Goal: Task Accomplishment & Management: Use online tool/utility

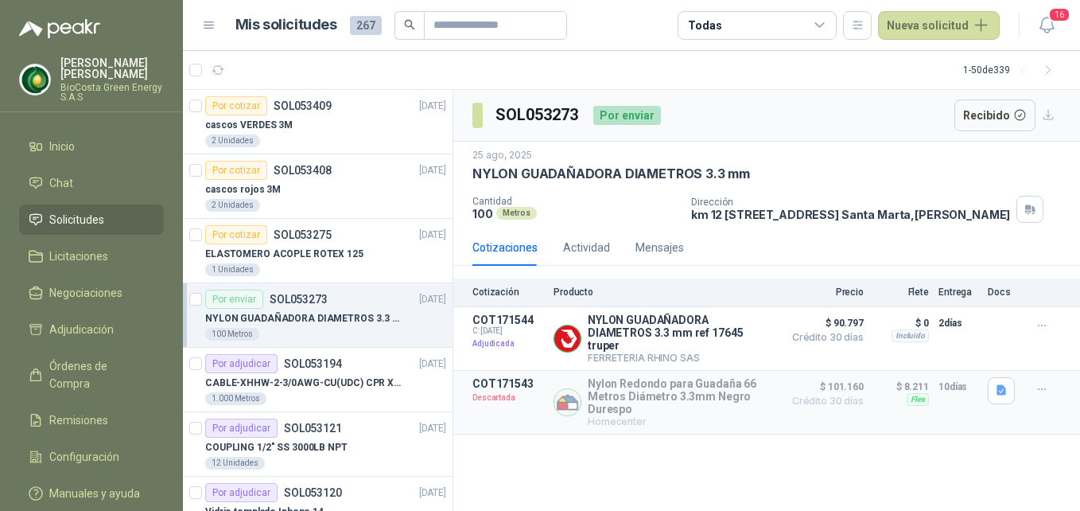
click at [355, 1] on header "Mis solicitudes 267 Todas Nueva solicitud 16" at bounding box center [631, 25] width 897 height 51
drag, startPoint x: 437, startPoint y: 41, endPoint x: 449, endPoint y: 36, distance: 13.2
click at [441, 41] on header "Mis solicitudes 267 Todas Nueva solicitud 16" at bounding box center [631, 25] width 897 height 51
click at [461, 27] on input "text" at bounding box center [488, 25] width 111 height 27
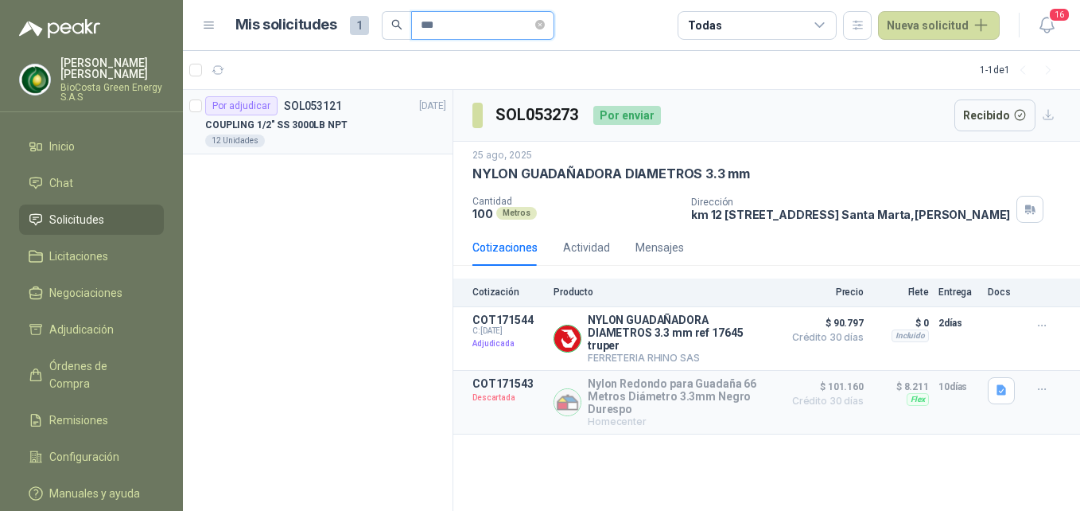
type input "***"
click at [288, 101] on p "SOL053121" at bounding box center [313, 105] width 58 height 11
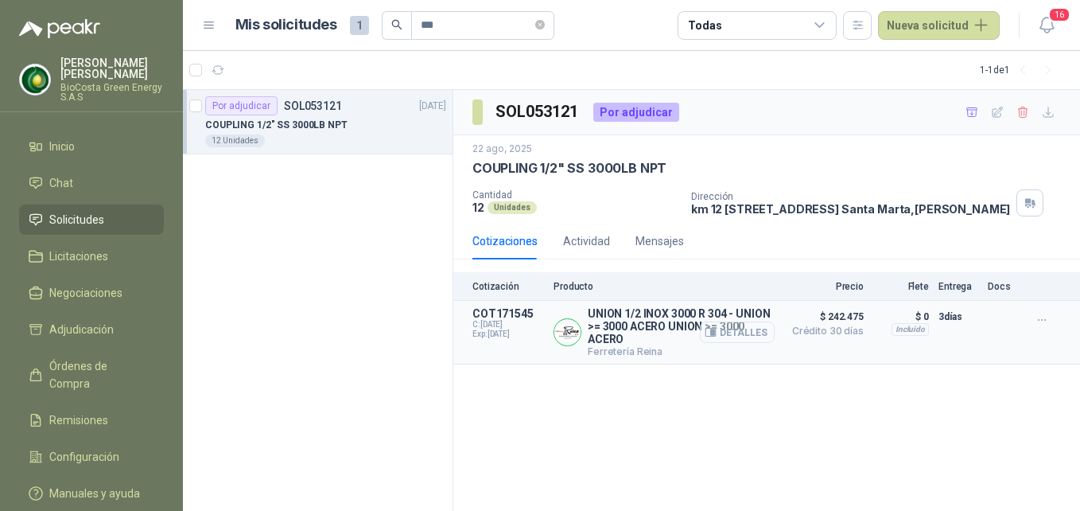
click at [739, 340] on button "Detalles" at bounding box center [737, 331] width 75 height 21
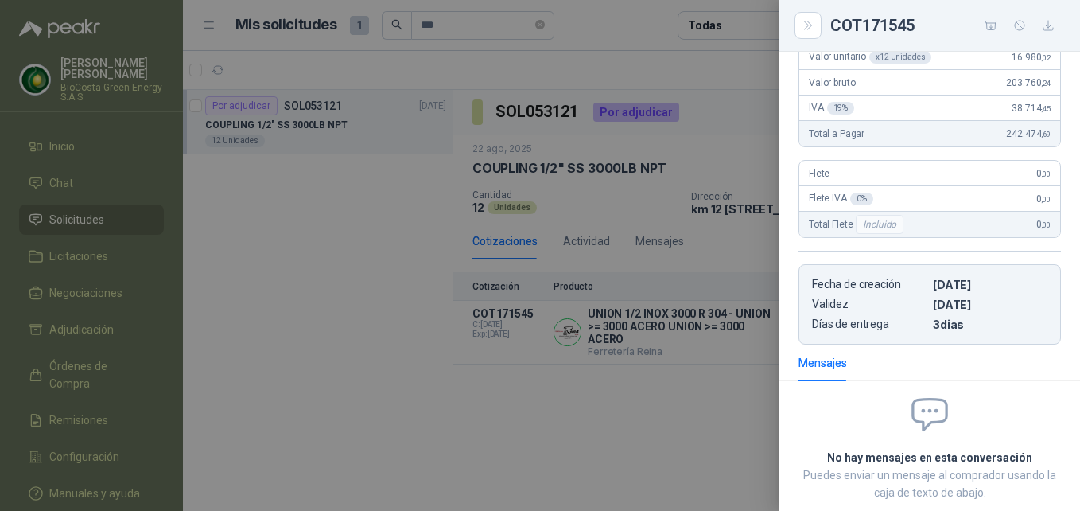
scroll to position [70, 0]
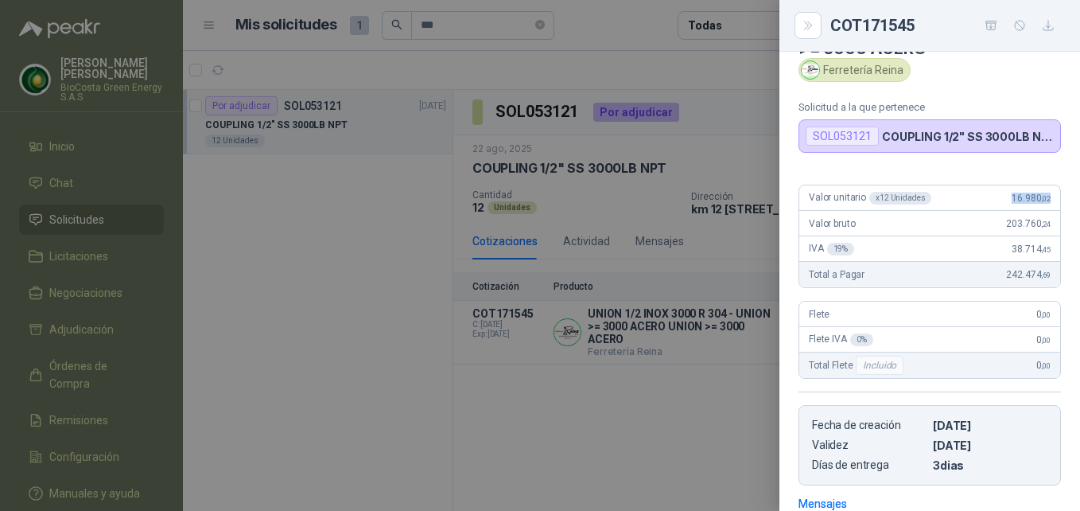
drag, startPoint x: 1013, startPoint y: 197, endPoint x: 1038, endPoint y: 198, distance: 24.7
click at [1038, 198] on div "Valor unitario x 12 Unidades 16.980 ,02" at bounding box center [929, 197] width 261 height 25
copy span "16.980 ,02"
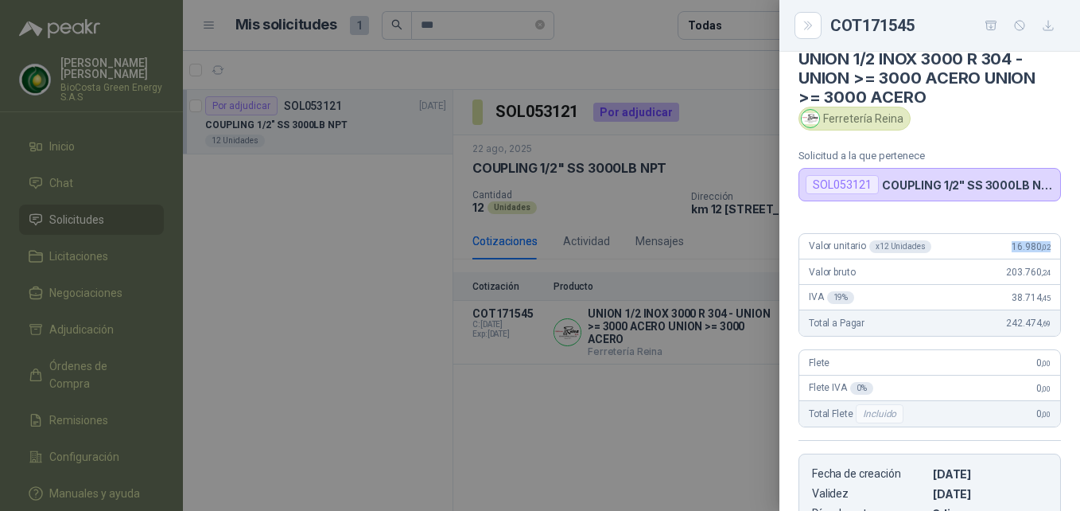
scroll to position [0, 0]
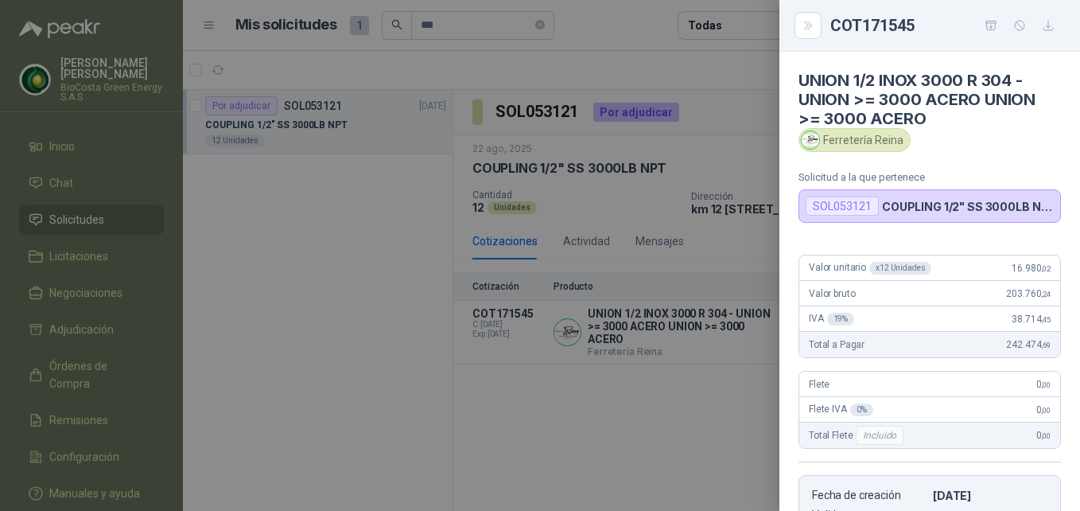
drag, startPoint x: 640, startPoint y: 157, endPoint x: 483, endPoint y: 167, distance: 157.8
click at [636, 157] on div at bounding box center [540, 255] width 1080 height 511
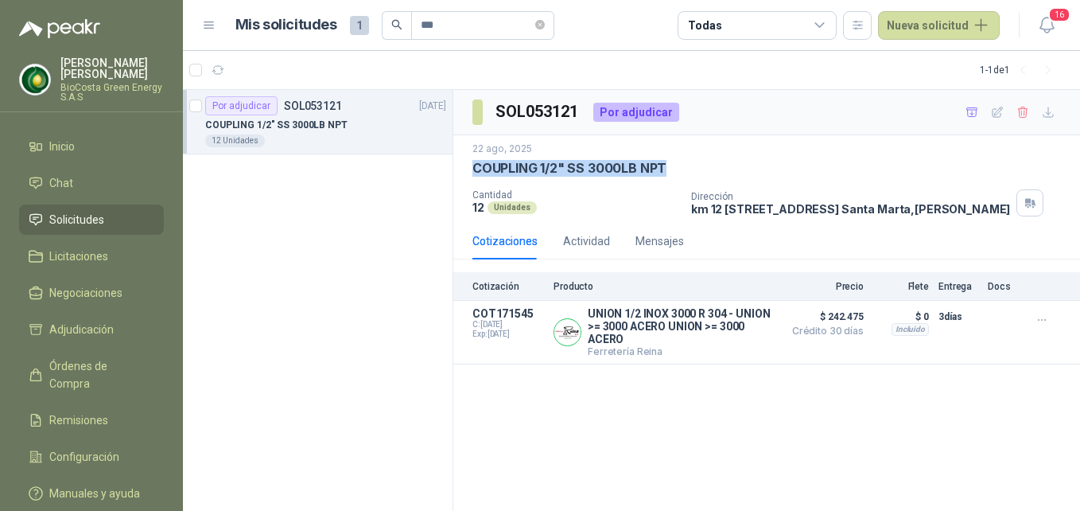
drag, startPoint x: 474, startPoint y: 168, endPoint x: 696, endPoint y: 163, distance: 222.0
click at [696, 163] on div "COUPLING 1/2" SS 3000LB NPT" at bounding box center [766, 168] width 589 height 17
copy p "COUPLING 1/2" SS 3000LB NPT"
click at [715, 336] on icon "button" at bounding box center [713, 332] width 4 height 6
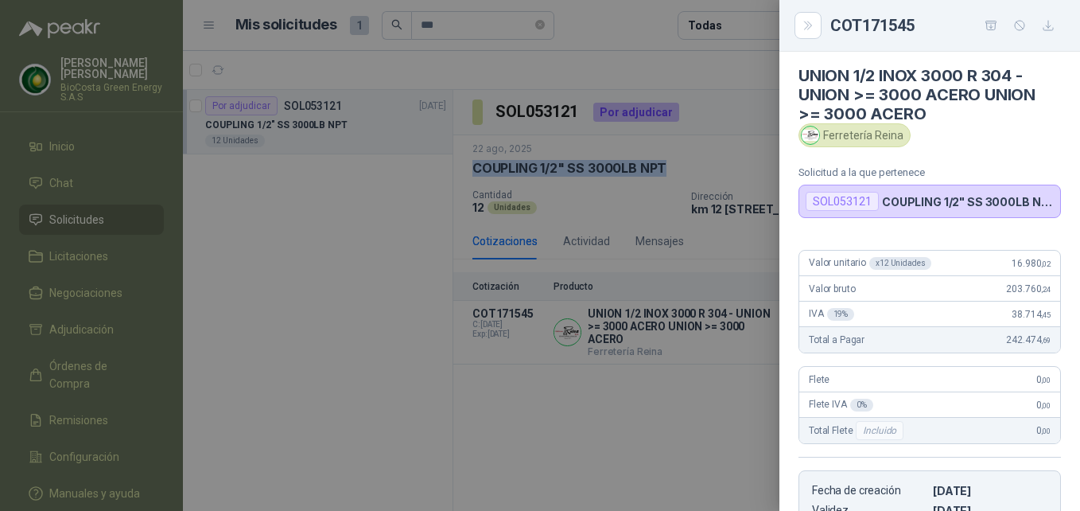
scroll to position [0, 0]
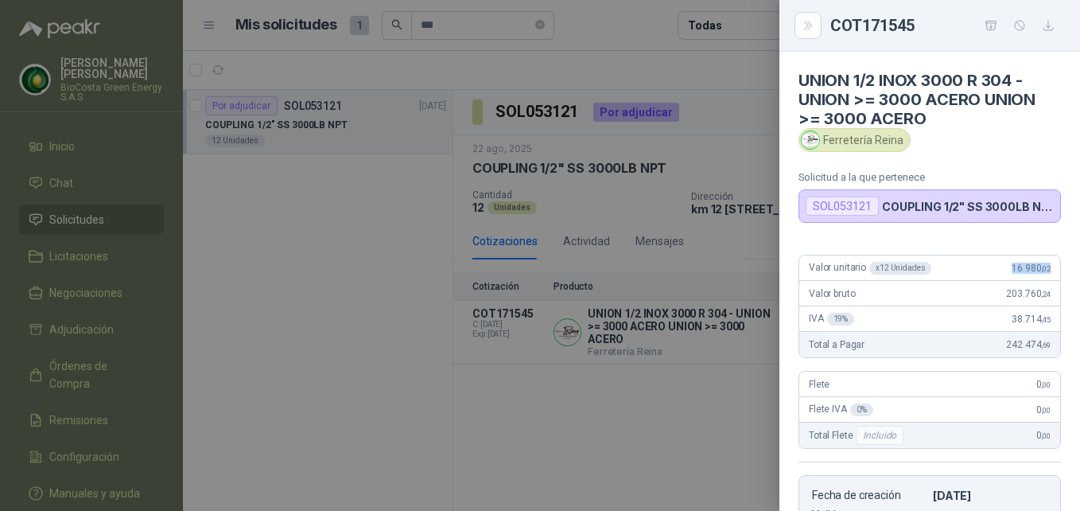
drag, startPoint x: 995, startPoint y: 266, endPoint x: 1040, endPoint y: 266, distance: 44.5
click at [1040, 266] on div "Valor unitario x 12 Unidades 16.980 ,02" at bounding box center [929, 267] width 261 height 25
copy span "16.980 ,02"
click at [1044, 24] on icon "button" at bounding box center [1049, 26] width 14 height 14
click at [989, 25] on icon "button" at bounding box center [992, 26] width 14 height 14
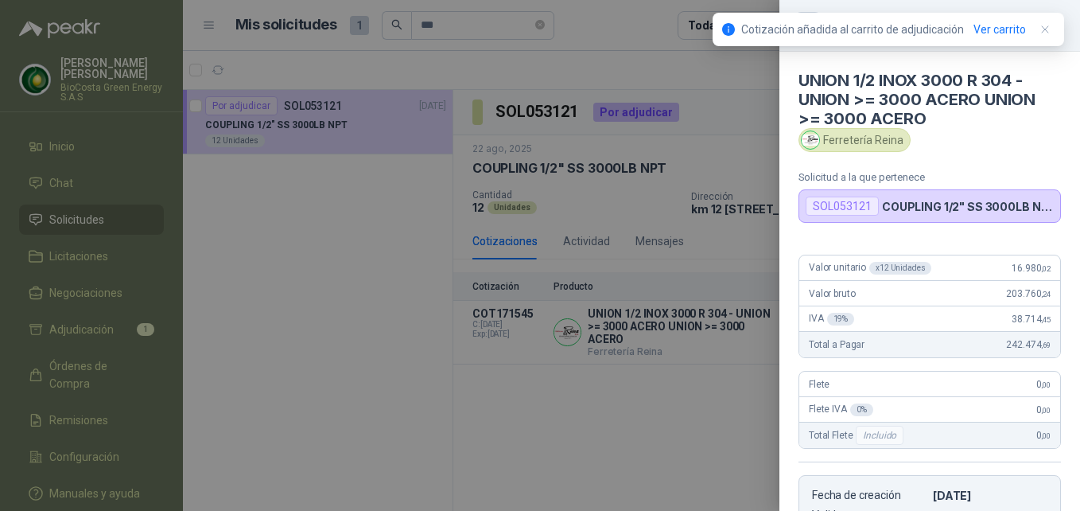
click at [56, 238] on div at bounding box center [540, 255] width 1080 height 511
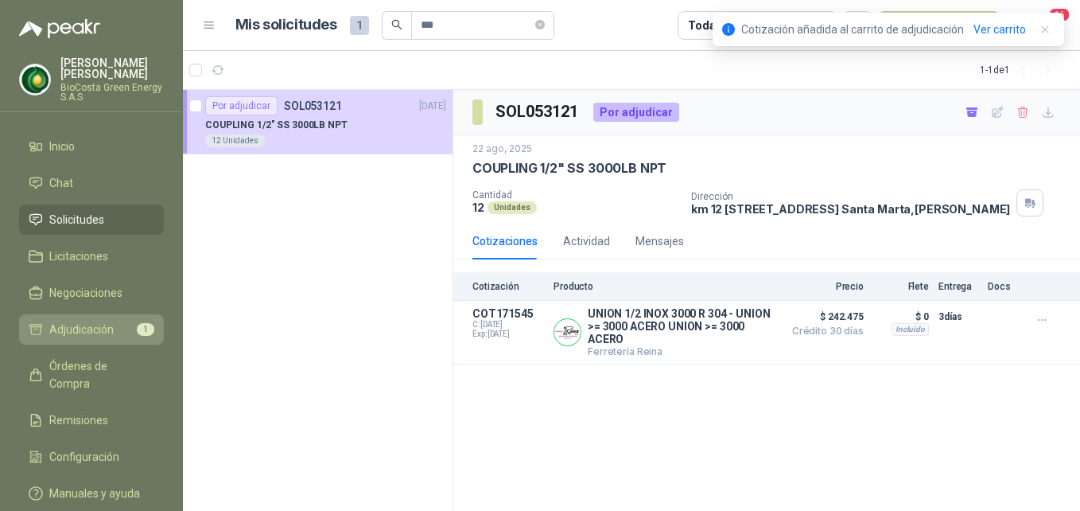
click at [99, 331] on span "Adjudicación" at bounding box center [81, 329] width 64 height 17
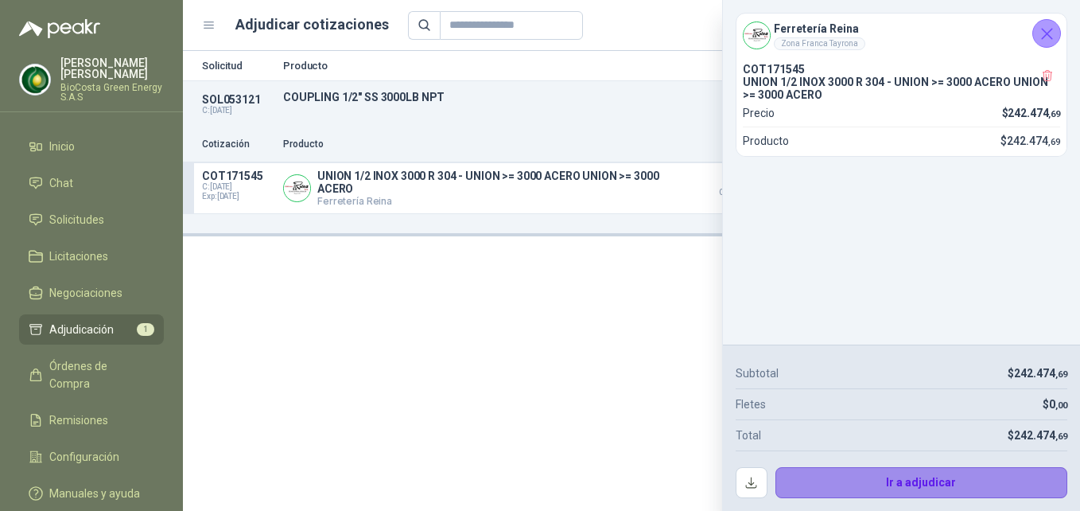
click at [943, 479] on button "Ir a adjudicar" at bounding box center [922, 483] width 293 height 32
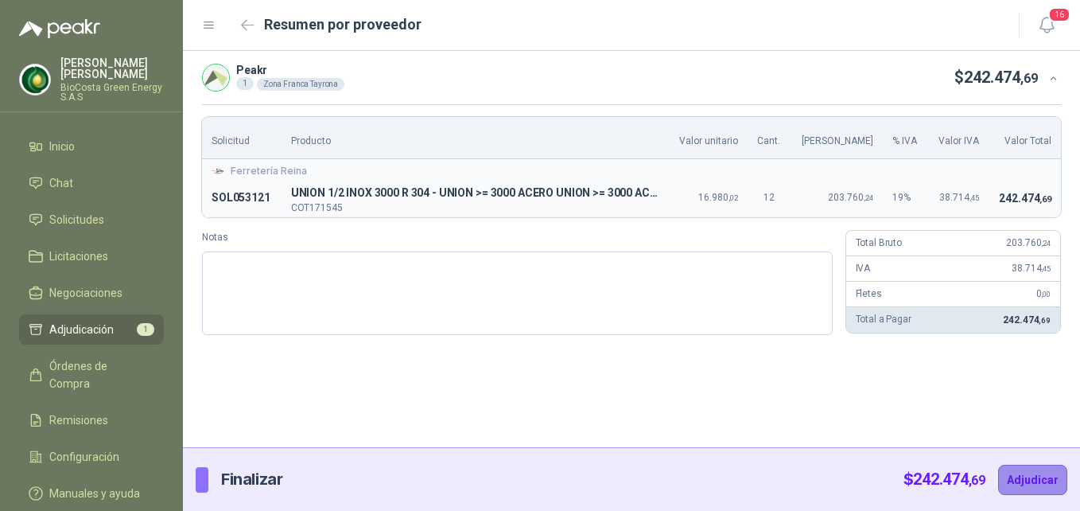
click at [1044, 480] on button "Adjudicar" at bounding box center [1032, 480] width 69 height 30
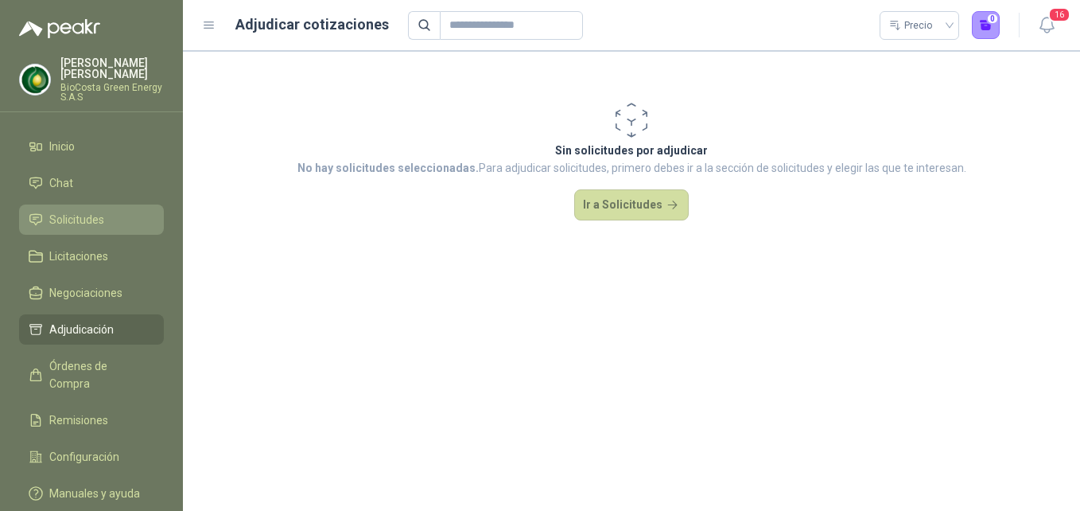
click at [80, 224] on span "Solicitudes" at bounding box center [76, 219] width 55 height 17
